Goal: Task Accomplishment & Management: Use online tool/utility

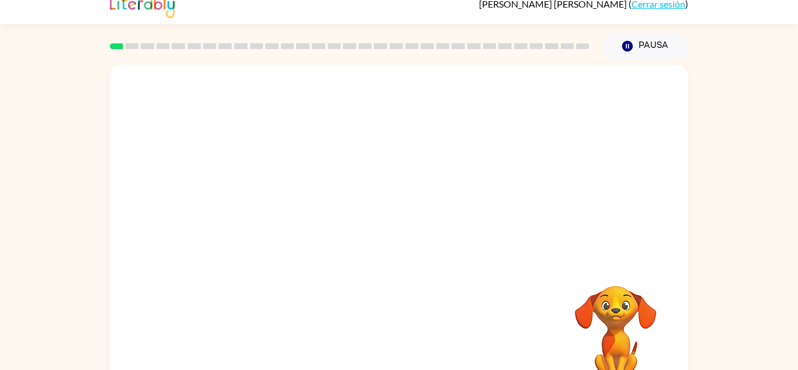
scroll to position [41, 0]
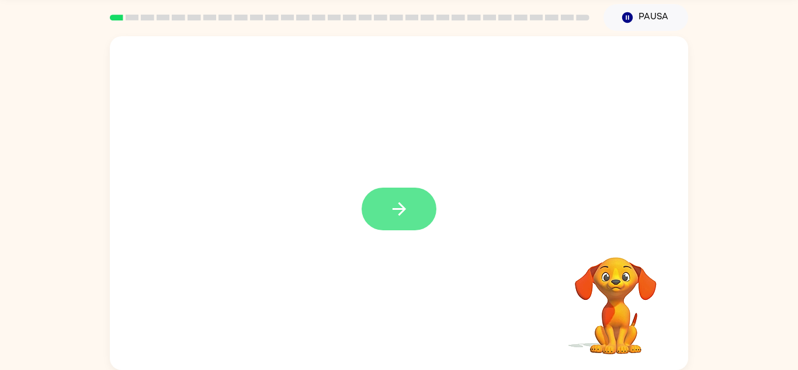
click at [400, 204] on icon "button" at bounding box center [398, 208] width 13 height 13
click at [402, 204] on div at bounding box center [399, 203] width 579 height 334
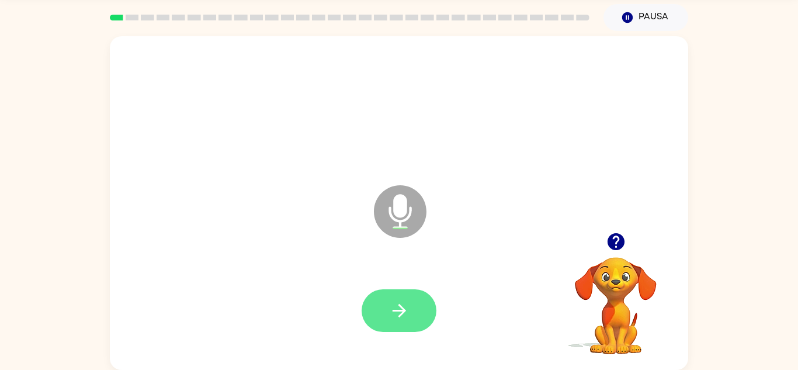
click at [399, 292] on button "button" at bounding box center [399, 310] width 75 height 43
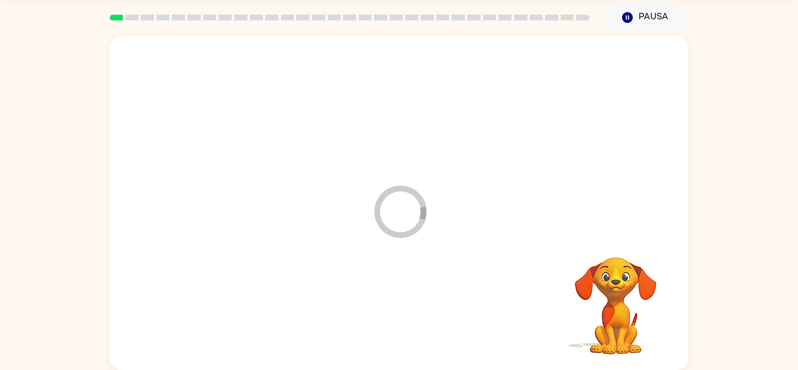
click at [390, 316] on div at bounding box center [399, 311] width 555 height 96
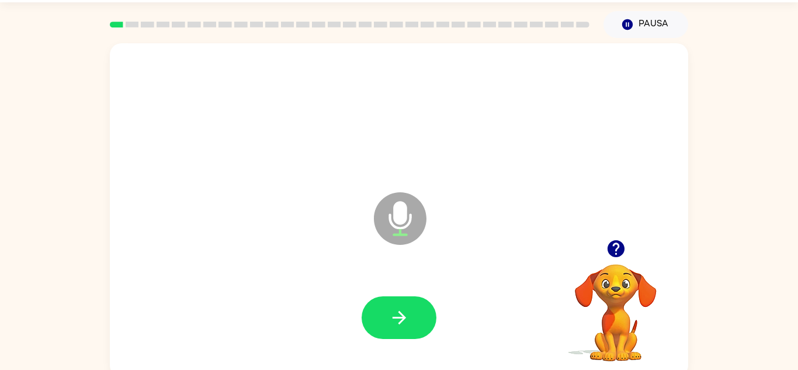
scroll to position [0, 0]
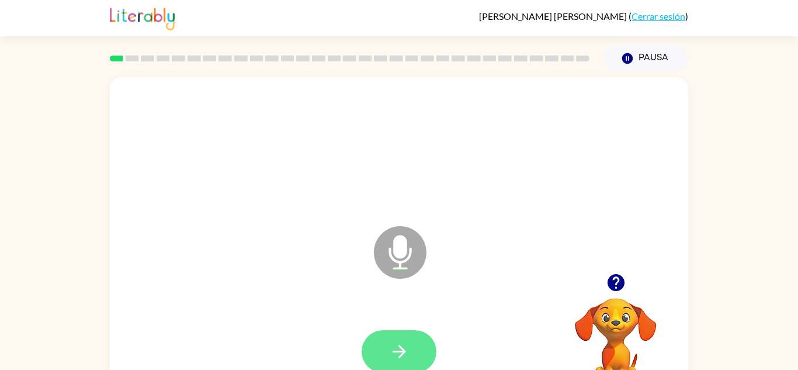
click at [419, 345] on button "button" at bounding box center [399, 351] width 75 height 43
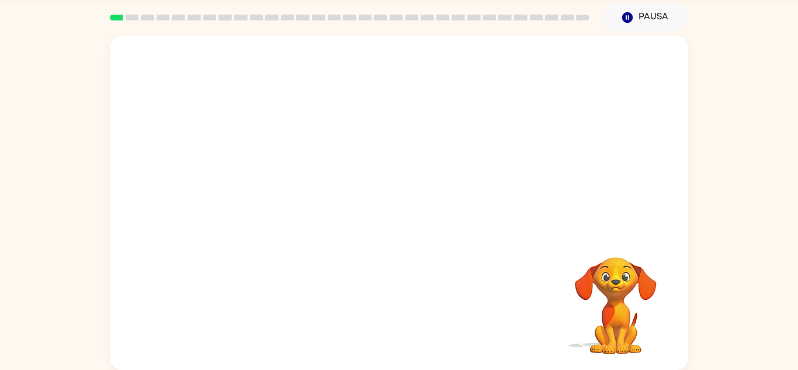
scroll to position [40, 0]
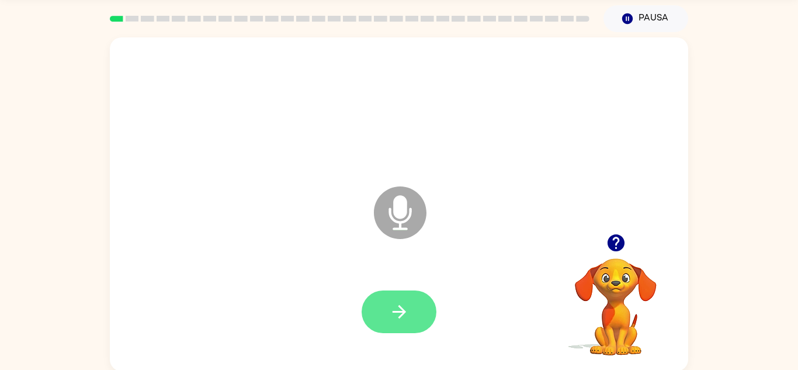
click at [426, 302] on button "button" at bounding box center [399, 311] width 75 height 43
click at [397, 290] on button "button" at bounding box center [399, 311] width 75 height 43
click at [407, 312] on icon "button" at bounding box center [399, 312] width 20 height 20
click at [414, 317] on button "button" at bounding box center [399, 311] width 75 height 43
click at [401, 303] on icon "button" at bounding box center [399, 312] width 20 height 20
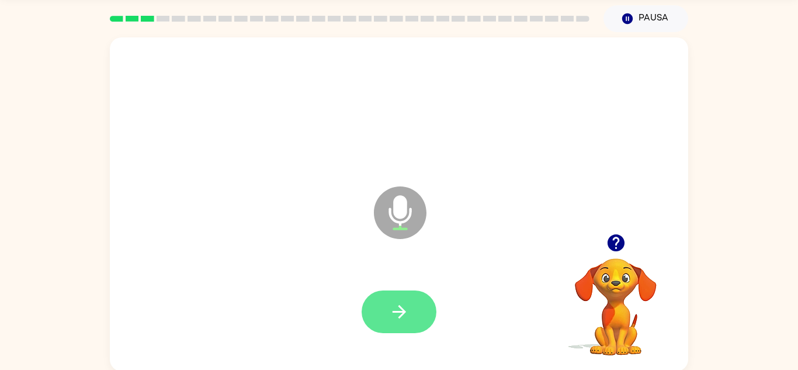
click at [417, 304] on button "button" at bounding box center [399, 311] width 75 height 43
click at [390, 307] on icon "button" at bounding box center [399, 312] width 20 height 20
click at [402, 313] on icon "button" at bounding box center [399, 312] width 20 height 20
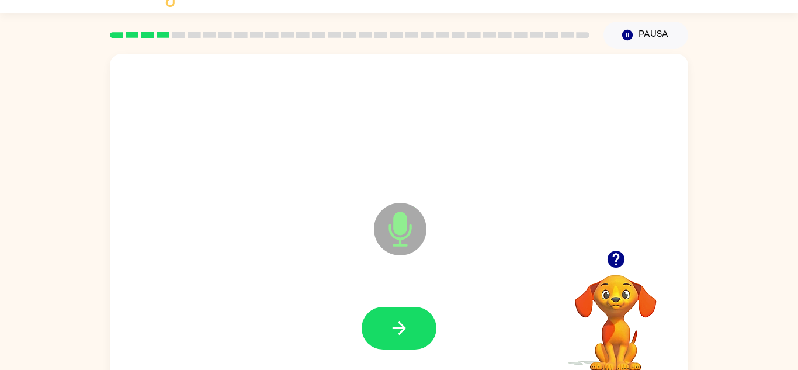
scroll to position [0, 0]
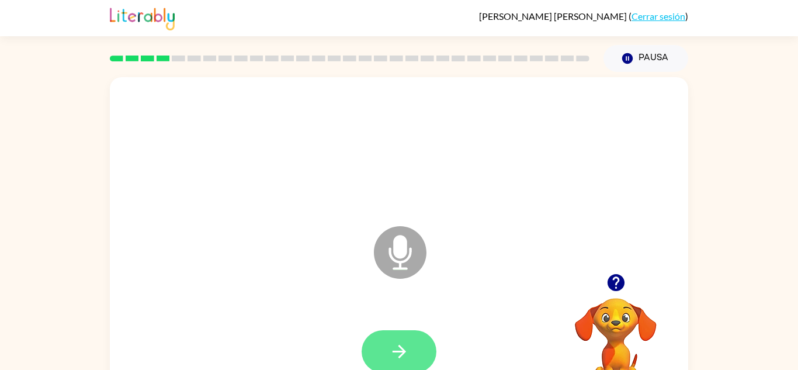
click at [414, 337] on button "button" at bounding box center [399, 351] width 75 height 43
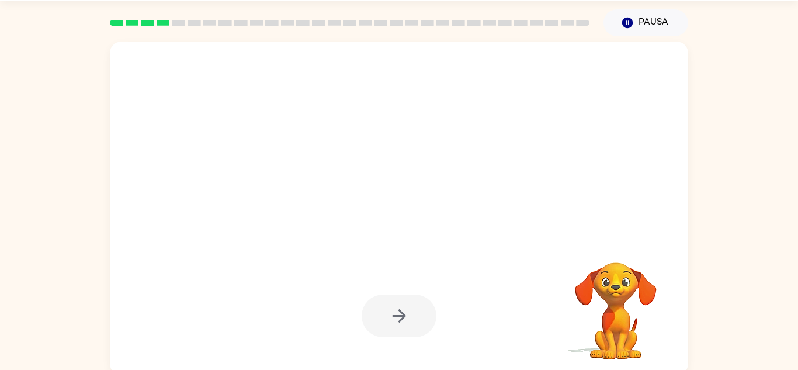
scroll to position [41, 0]
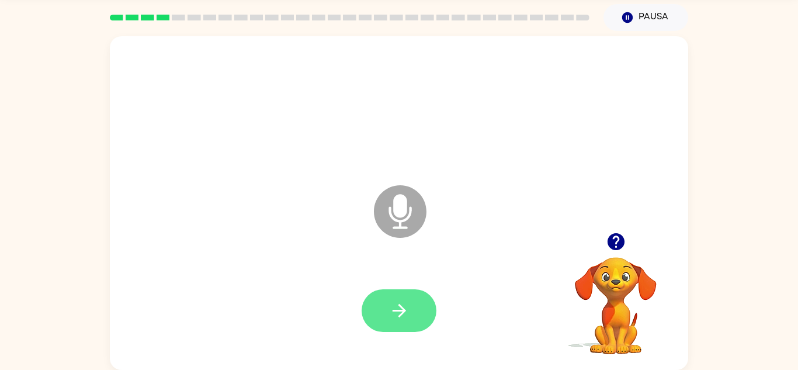
click at [413, 306] on button "button" at bounding box center [399, 310] width 75 height 43
click at [407, 310] on icon "button" at bounding box center [399, 310] width 20 height 20
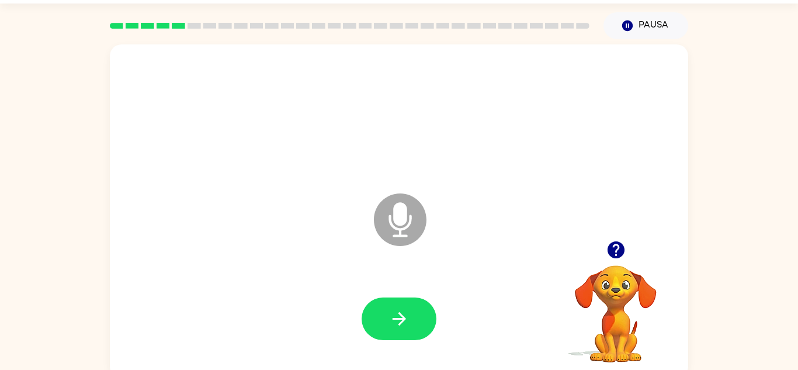
scroll to position [18, 0]
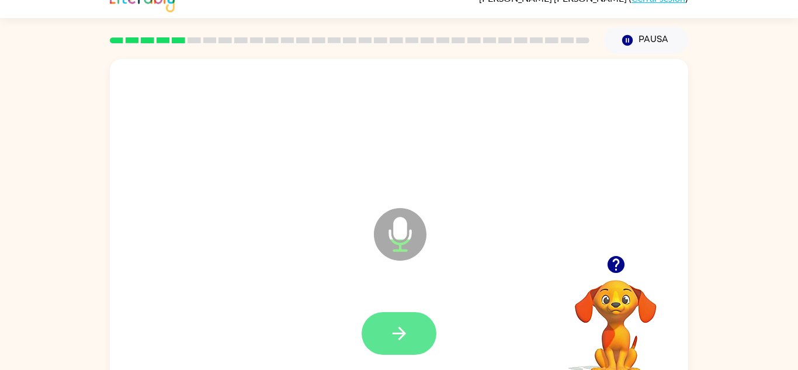
click at [415, 330] on button "button" at bounding box center [399, 333] width 75 height 43
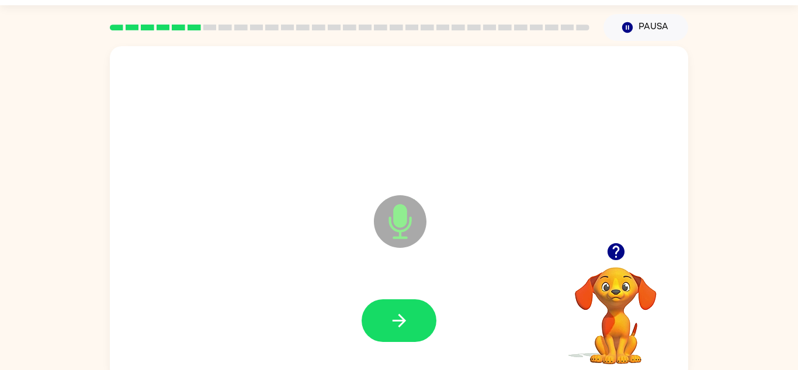
scroll to position [32, 0]
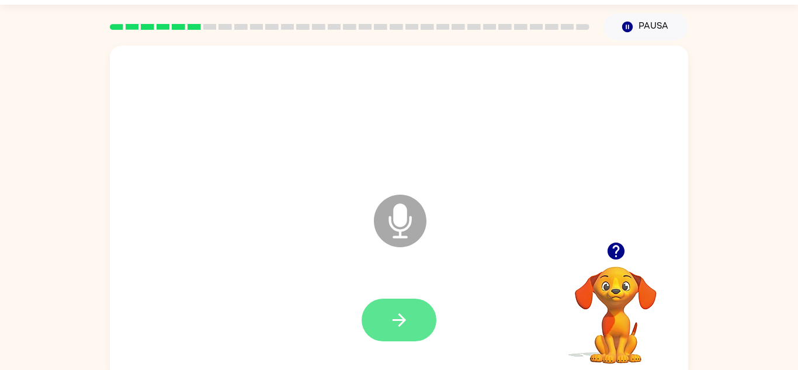
click at [414, 318] on button "button" at bounding box center [399, 320] width 75 height 43
click at [409, 307] on button "button" at bounding box center [399, 320] width 75 height 43
click at [404, 311] on icon "button" at bounding box center [399, 320] width 20 height 20
click at [412, 323] on button "button" at bounding box center [399, 320] width 75 height 43
click at [421, 316] on button "button" at bounding box center [399, 320] width 75 height 43
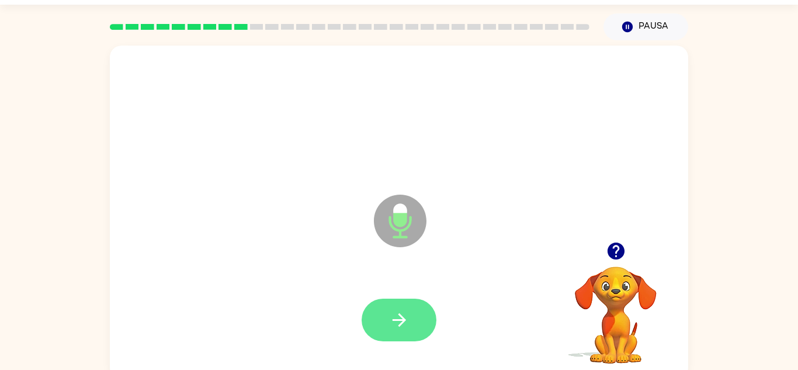
click at [408, 329] on icon "button" at bounding box center [399, 320] width 20 height 20
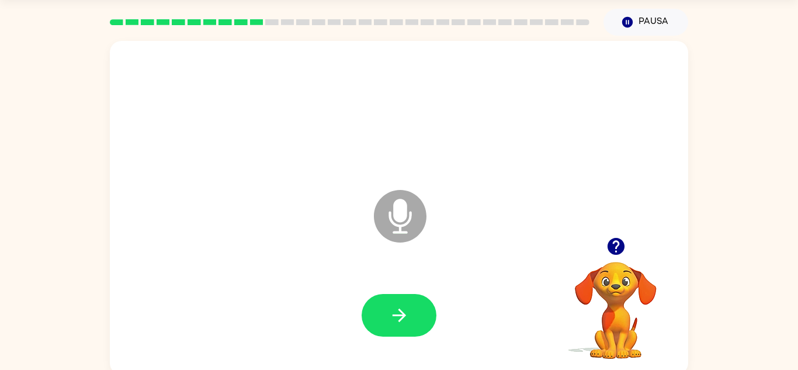
scroll to position [37, 0]
click at [614, 249] on icon "button" at bounding box center [615, 245] width 17 height 17
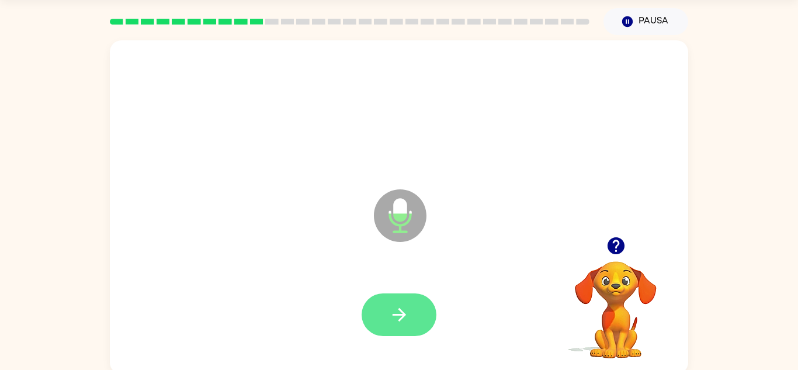
click at [408, 313] on icon "button" at bounding box center [399, 314] width 20 height 20
click at [434, 309] on button "button" at bounding box center [399, 314] width 75 height 43
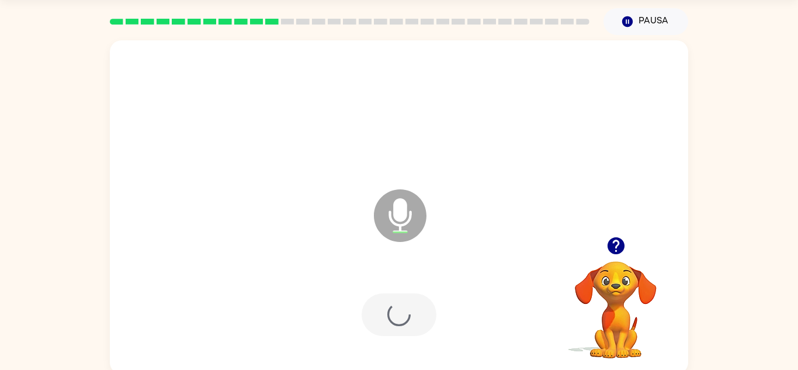
click at [436, 276] on div at bounding box center [399, 315] width 555 height 96
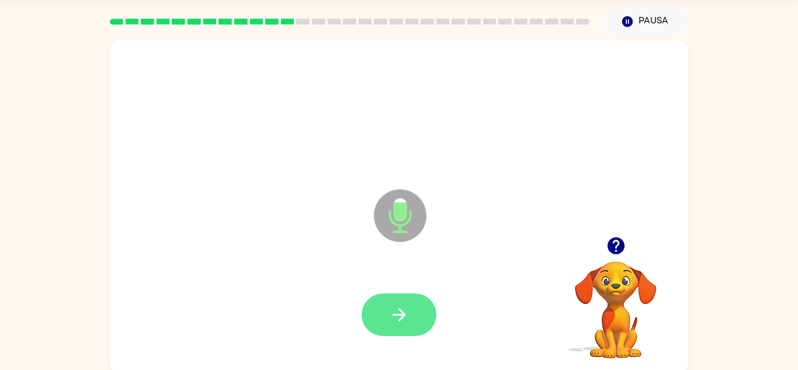
click at [429, 309] on button "button" at bounding box center [399, 314] width 75 height 43
click at [406, 318] on icon "button" at bounding box center [399, 314] width 20 height 20
click at [406, 319] on icon "button" at bounding box center [399, 314] width 20 height 20
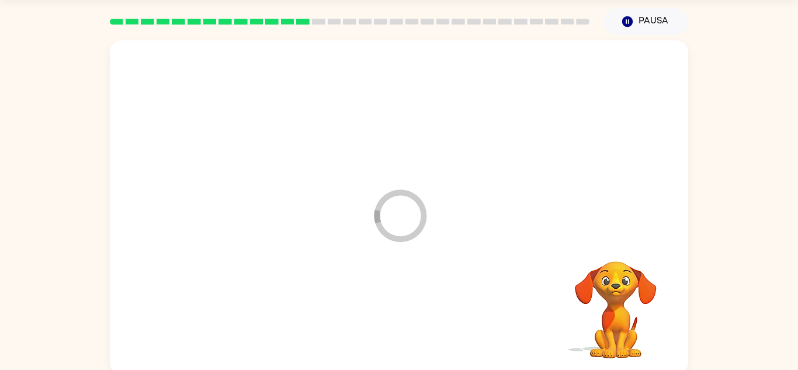
click at [417, 216] on icon "Loader Your response is being sent to our graders" at bounding box center [400, 216] width 70 height 70
click at [425, 225] on icon "Loader Your response is being sent to our graders" at bounding box center [400, 216] width 70 height 70
click at [423, 230] on icon "Loader Your response is being sent to our graders" at bounding box center [400, 216] width 70 height 70
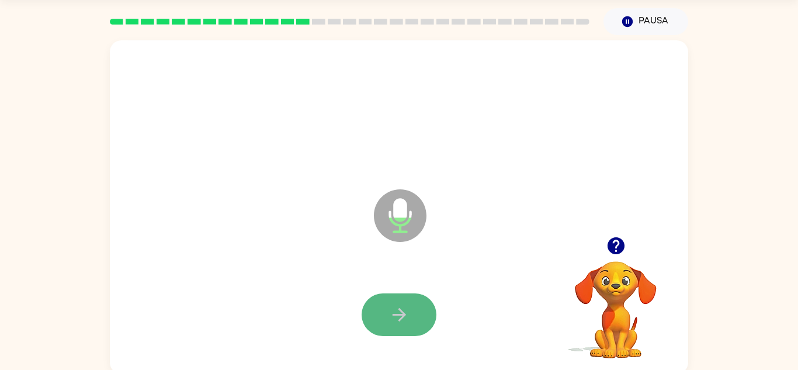
click at [407, 324] on icon "button" at bounding box center [399, 314] width 20 height 20
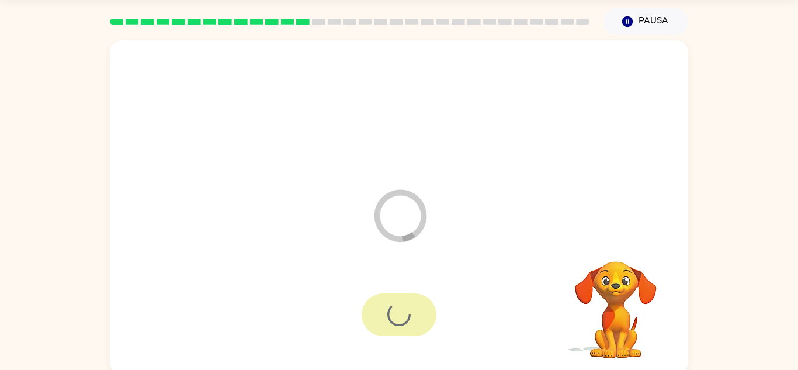
click at [397, 309] on div at bounding box center [399, 314] width 75 height 43
click at [405, 327] on div at bounding box center [399, 314] width 75 height 43
click at [411, 319] on div at bounding box center [399, 314] width 75 height 43
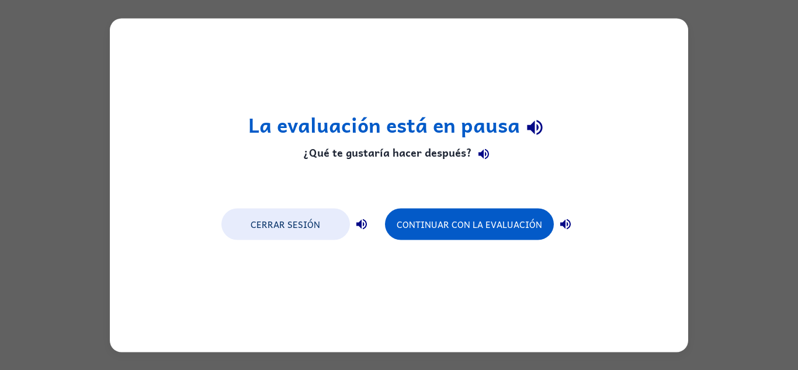
scroll to position [0, 0]
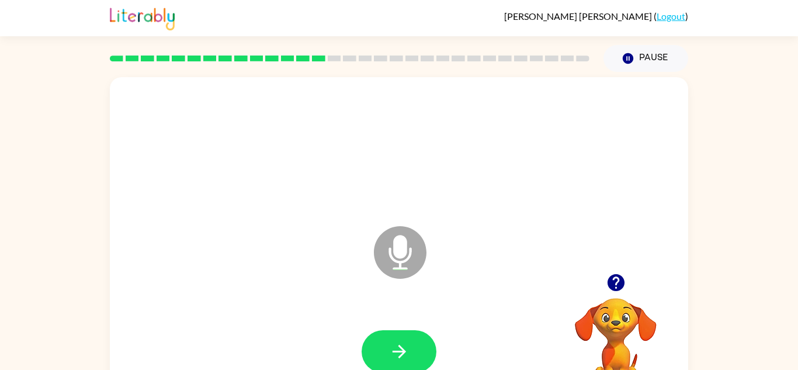
click at [618, 287] on icon "button" at bounding box center [615, 282] width 17 height 17
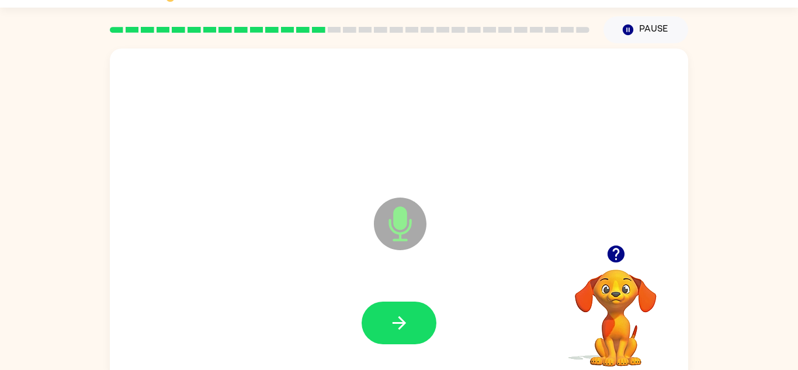
scroll to position [41, 0]
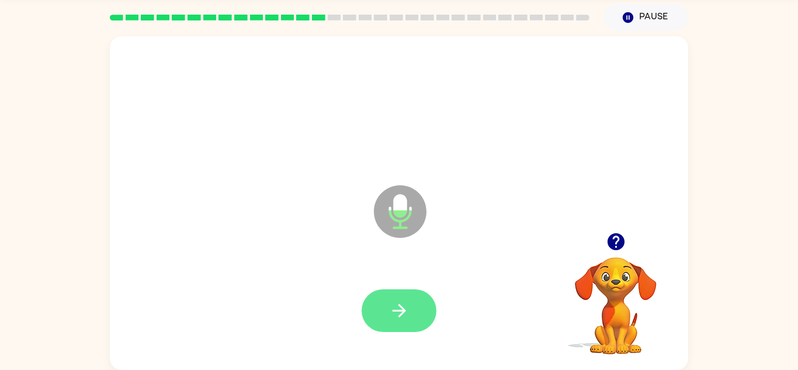
click at [401, 312] on icon "button" at bounding box center [399, 310] width 20 height 20
click at [399, 326] on button "button" at bounding box center [399, 310] width 75 height 43
click at [376, 302] on button "button" at bounding box center [399, 310] width 75 height 43
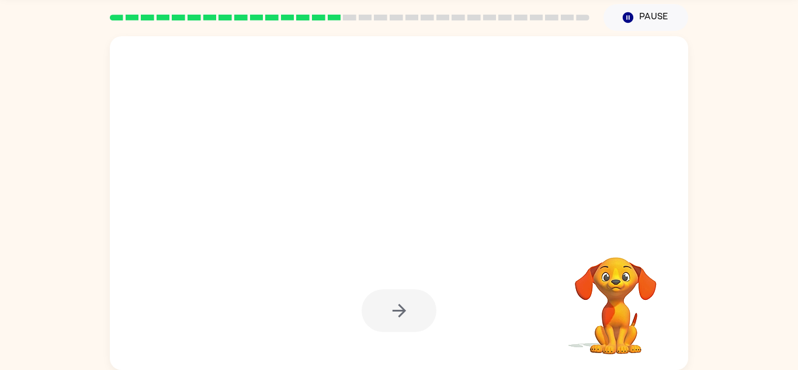
click at [327, 239] on div at bounding box center [399, 203] width 579 height 334
click at [381, 337] on div at bounding box center [399, 311] width 555 height 96
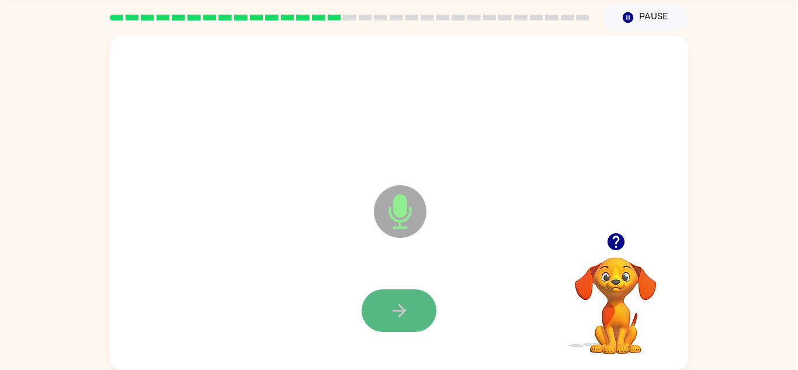
click at [398, 327] on button "button" at bounding box center [399, 310] width 75 height 43
click at [402, 311] on icon "button" at bounding box center [398, 310] width 13 height 13
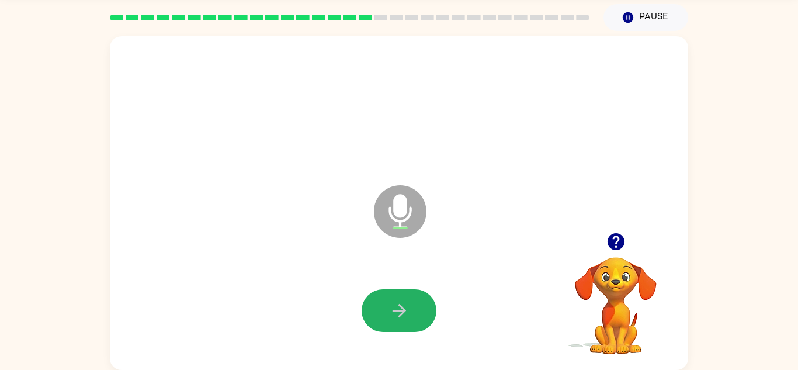
click at [402, 312] on icon "button" at bounding box center [398, 310] width 13 height 13
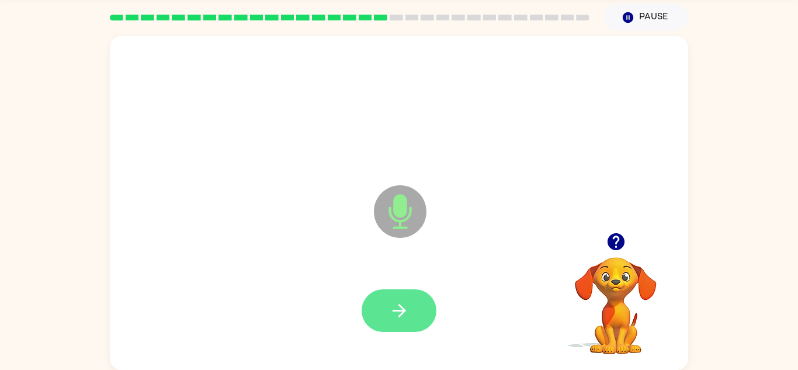
click at [399, 317] on icon "button" at bounding box center [398, 310] width 13 height 13
click at [403, 315] on icon "button" at bounding box center [399, 310] width 20 height 20
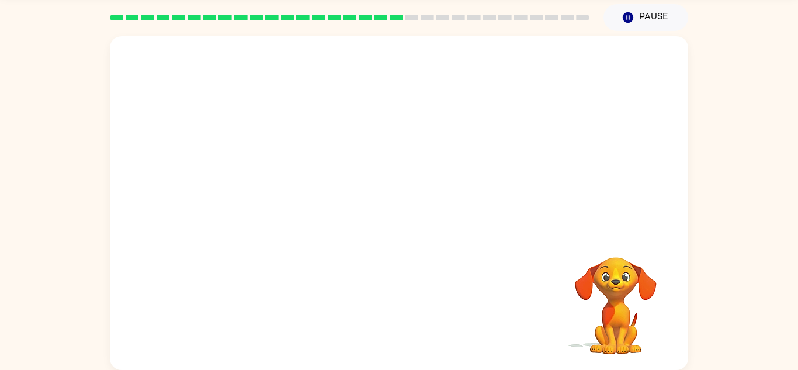
click at [624, 273] on video "Your browser must support playing .mp4 files to use Literably. Please try using…" at bounding box center [615, 297] width 117 height 117
click at [595, 280] on video "Your browser must support playing .mp4 files to use Literably. Please try using…" at bounding box center [615, 297] width 117 height 117
click at [615, 276] on video "Your browser must support playing .mp4 files to use Literably. Please try using…" at bounding box center [615, 297] width 117 height 117
click at [462, 199] on div at bounding box center [399, 134] width 579 height 196
click at [607, 304] on video "Your browser must support playing .mp4 files to use Literably. Please try using…" at bounding box center [615, 297] width 117 height 117
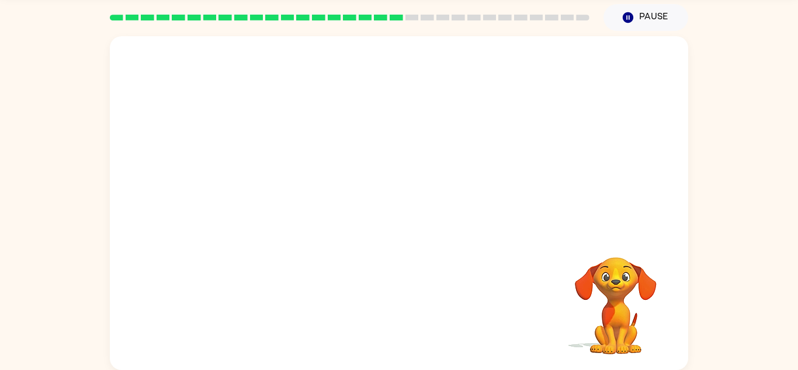
click at [607, 304] on video "Your browser must support playing .mp4 files to use Literably. Please try using…" at bounding box center [615, 297] width 117 height 117
click at [615, 282] on video "Your browser must support playing .mp4 files to use Literably. Please try using…" at bounding box center [615, 297] width 117 height 117
click at [632, 316] on video "Your browser must support playing .mp4 files to use Literably. Please try using…" at bounding box center [615, 297] width 117 height 117
click at [640, 284] on video "Your browser must support playing .mp4 files to use Literably. Please try using…" at bounding box center [615, 297] width 117 height 117
click at [622, 278] on video "Your browser must support playing .mp4 files to use Literably. Please try using…" at bounding box center [615, 297] width 117 height 117
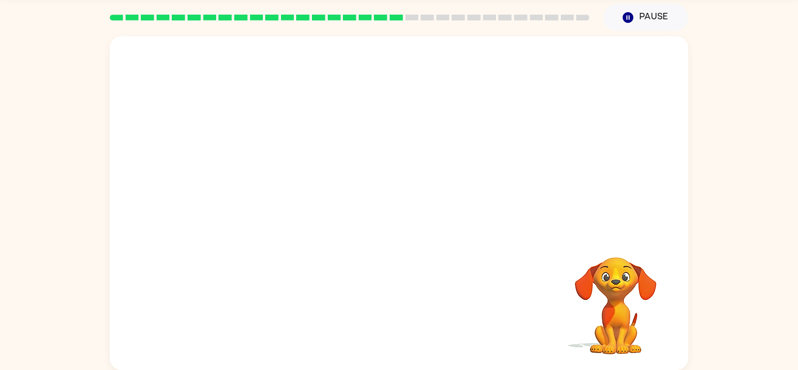
click at [623, 282] on video "Your browser must support playing .mp4 files to use Literably. Please try using…" at bounding box center [615, 297] width 117 height 117
click at [617, 272] on video "Your browser must support playing .mp4 files to use Literably. Please try using…" at bounding box center [615, 297] width 117 height 117
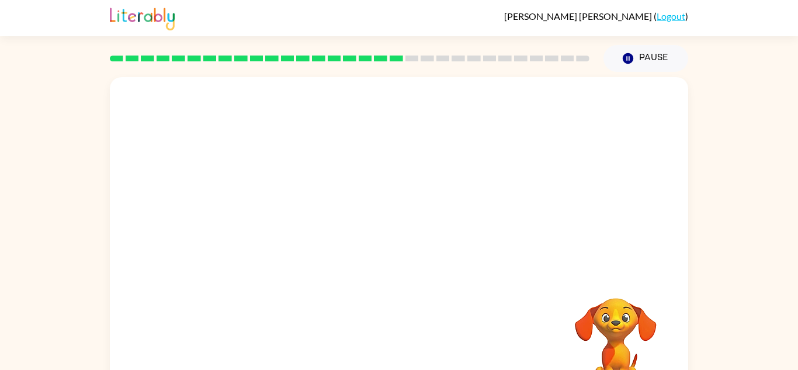
click at [622, 316] on video "Your browser must support playing .mp4 files to use Literably. Please try using…" at bounding box center [615, 338] width 117 height 117
click at [614, 230] on div at bounding box center [371, 223] width 499 height 42
click at [638, 333] on video "Your browser must support playing .mp4 files to use Literably. Please try using…" at bounding box center [615, 338] width 117 height 117
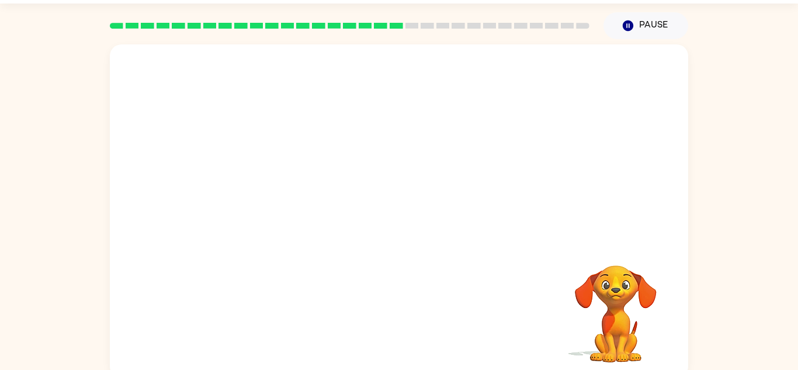
scroll to position [41, 0]
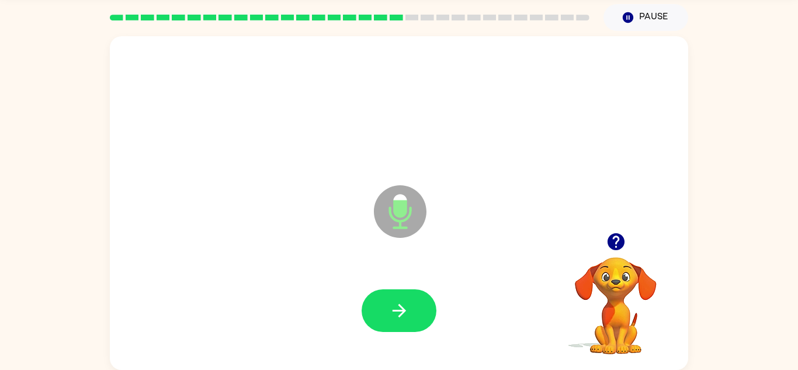
click at [647, 342] on video "Your browser must support playing .mp4 files to use Literably. Please try using…" at bounding box center [615, 297] width 117 height 117
click at [421, 310] on button "button" at bounding box center [399, 310] width 75 height 43
click at [403, 300] on icon "button" at bounding box center [399, 310] width 20 height 20
click at [384, 318] on button "button" at bounding box center [399, 310] width 75 height 43
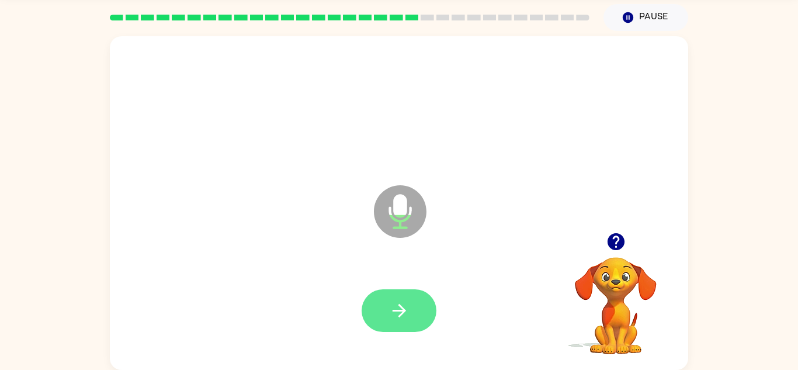
click at [403, 317] on icon "button" at bounding box center [399, 310] width 20 height 20
click at [397, 306] on icon "button" at bounding box center [399, 310] width 20 height 20
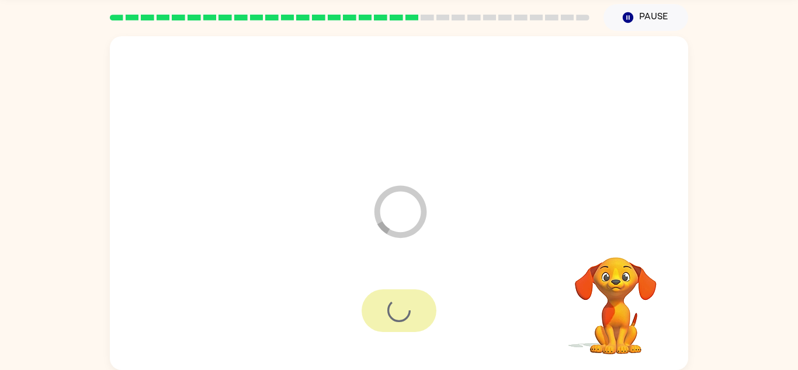
click at [397, 334] on div at bounding box center [399, 311] width 555 height 96
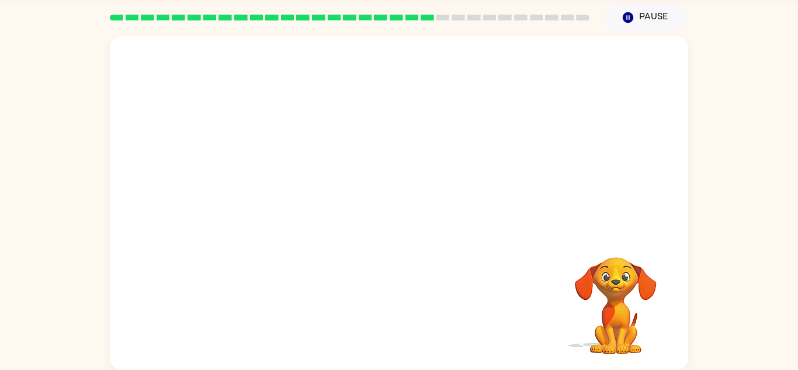
click at [397, 334] on div at bounding box center [399, 311] width 555 height 96
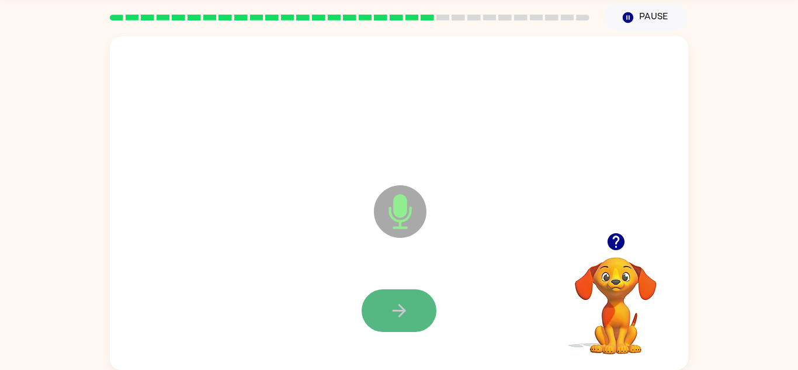
click at [400, 308] on icon "button" at bounding box center [399, 310] width 20 height 20
click at [403, 299] on button "button" at bounding box center [399, 310] width 75 height 43
click at [403, 300] on icon "button" at bounding box center [399, 310] width 20 height 20
click at [409, 299] on button "button" at bounding box center [399, 310] width 75 height 43
click at [416, 304] on button "button" at bounding box center [399, 310] width 75 height 43
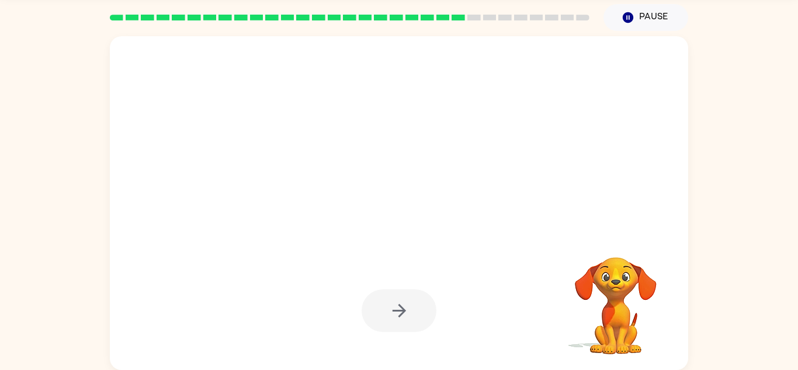
click at [419, 312] on div at bounding box center [399, 310] width 75 height 43
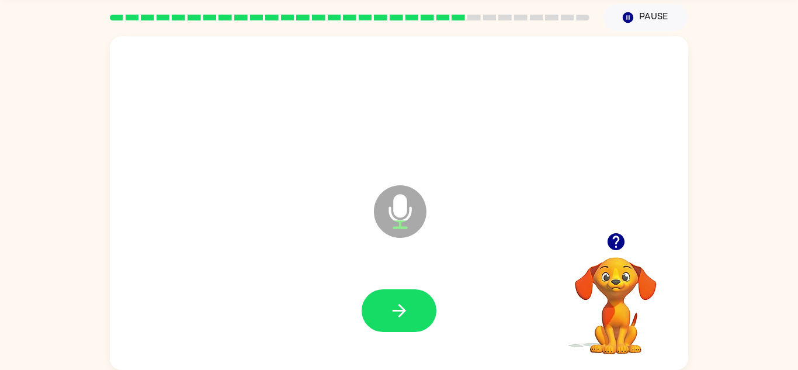
click at [419, 312] on button "button" at bounding box center [399, 310] width 75 height 43
click at [419, 314] on button "button" at bounding box center [399, 310] width 75 height 43
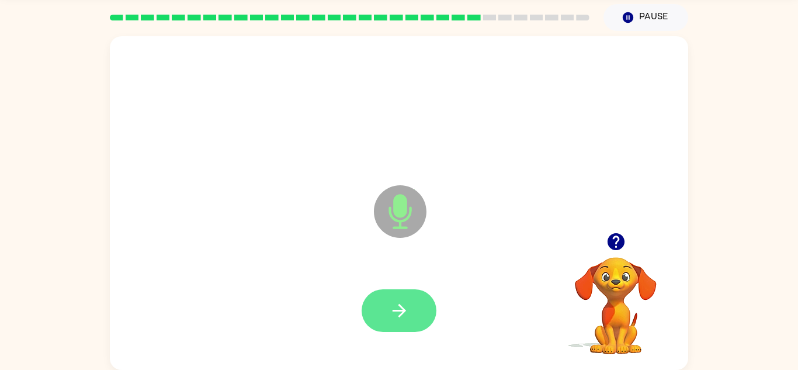
click at [418, 309] on button "button" at bounding box center [399, 310] width 75 height 43
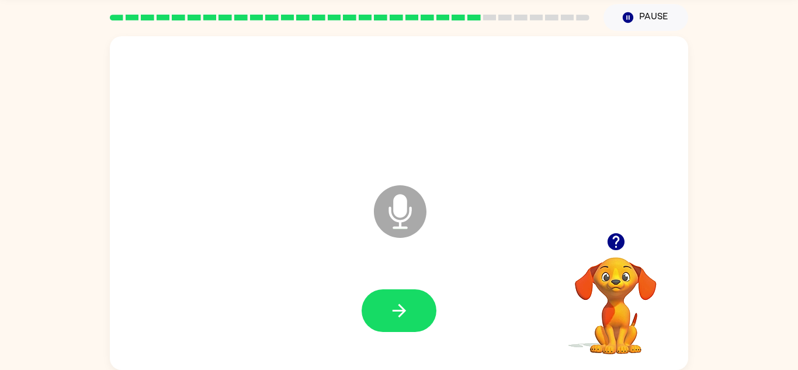
click at [418, 309] on button "button" at bounding box center [399, 310] width 75 height 43
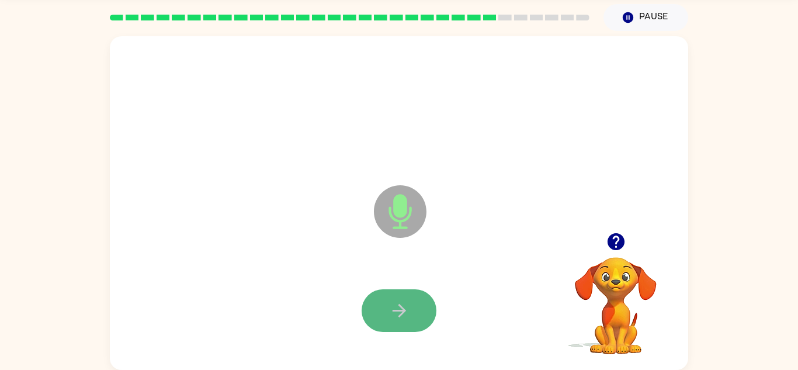
click at [417, 310] on button "button" at bounding box center [399, 310] width 75 height 43
click at [416, 310] on button "button" at bounding box center [399, 310] width 75 height 43
click at [416, 311] on button "button" at bounding box center [399, 310] width 75 height 43
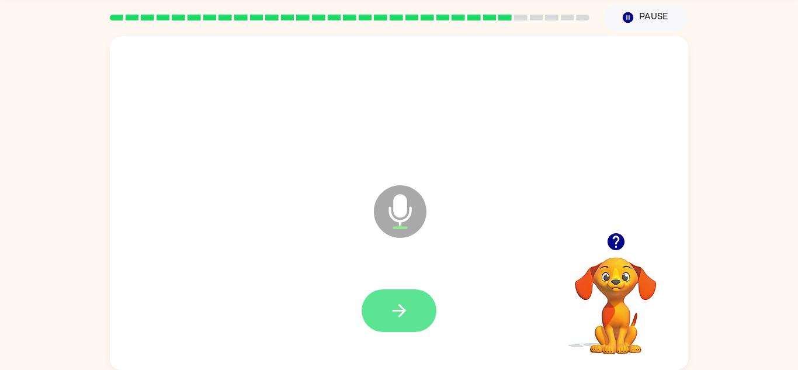
click at [417, 315] on button "button" at bounding box center [399, 310] width 75 height 43
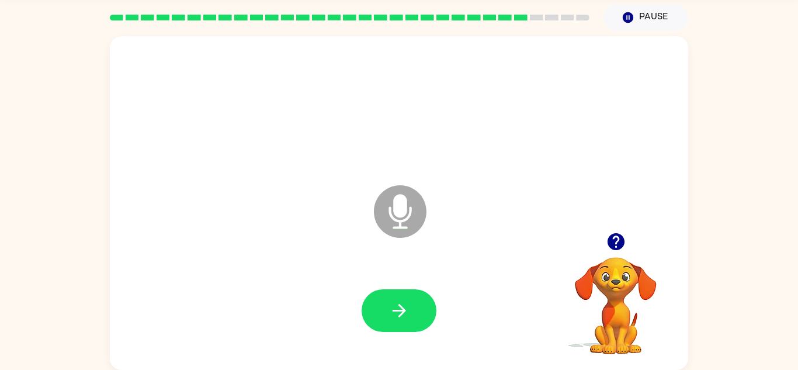
click at [417, 315] on button "button" at bounding box center [399, 310] width 75 height 43
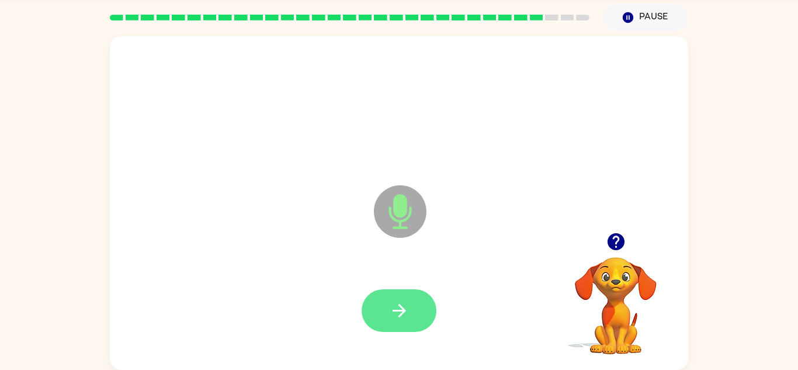
click at [420, 325] on button "button" at bounding box center [399, 310] width 75 height 43
click at [411, 314] on button "button" at bounding box center [399, 310] width 75 height 43
click at [415, 313] on button "button" at bounding box center [399, 310] width 75 height 43
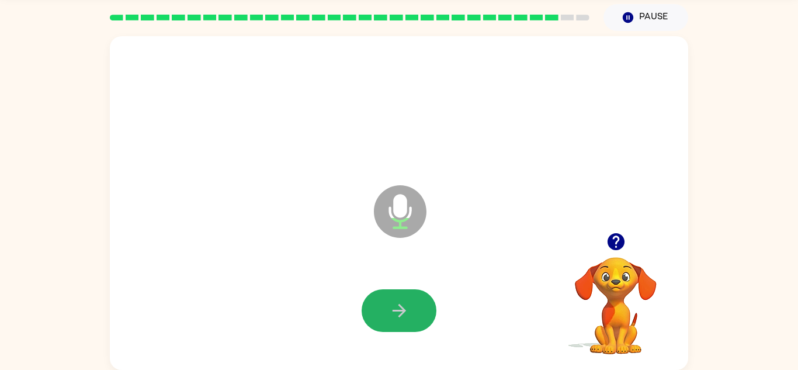
click at [415, 313] on button "button" at bounding box center [399, 310] width 75 height 43
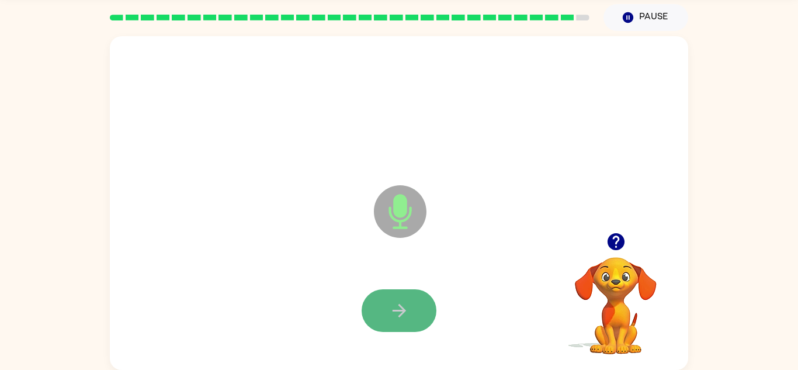
click at [413, 315] on button "button" at bounding box center [399, 310] width 75 height 43
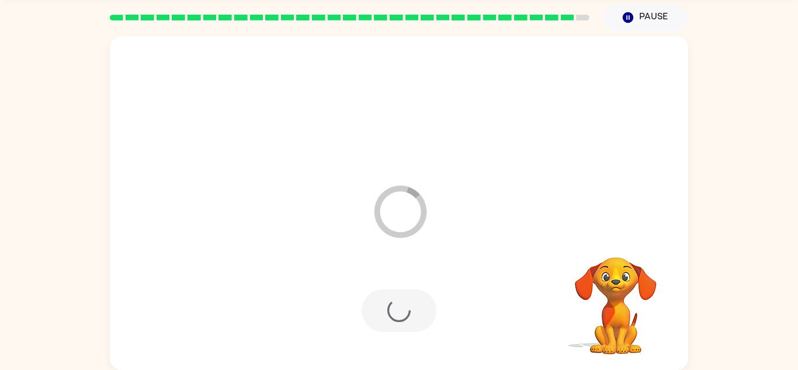
scroll to position [20, 0]
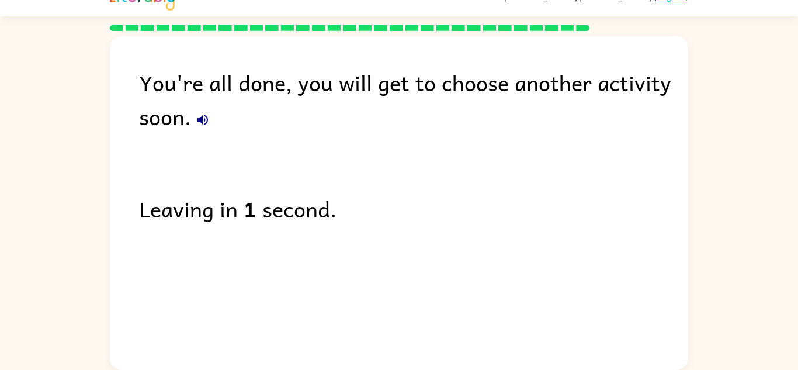
click at [413, 315] on div "You're all done, you will get to choose another activity soon. Leaving in 1 sec…" at bounding box center [399, 200] width 579 height 328
